Goal: Book appointment/travel/reservation

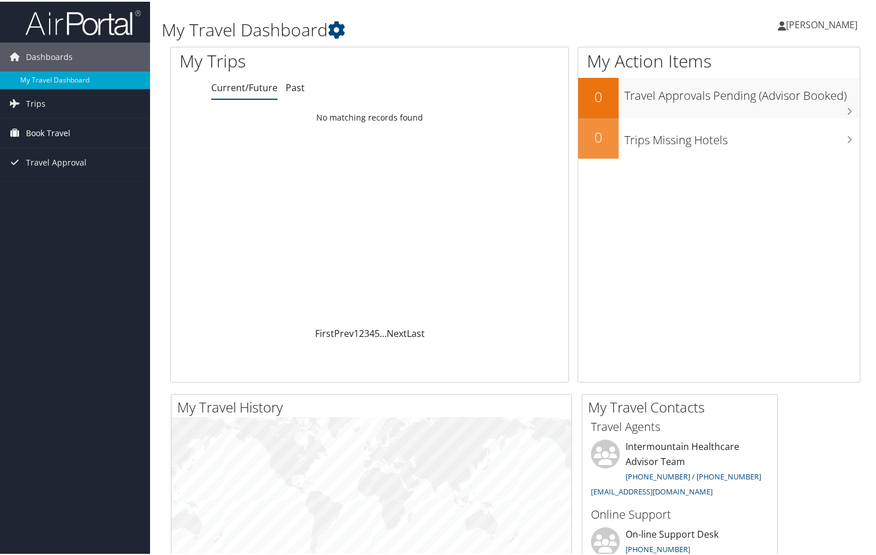
click at [22, 134] on icon at bounding box center [14, 130] width 17 height 17
click at [40, 185] on link "Book/Manage Online Trips" at bounding box center [75, 189] width 150 height 17
